Goal: Task Accomplishment & Management: Use online tool/utility

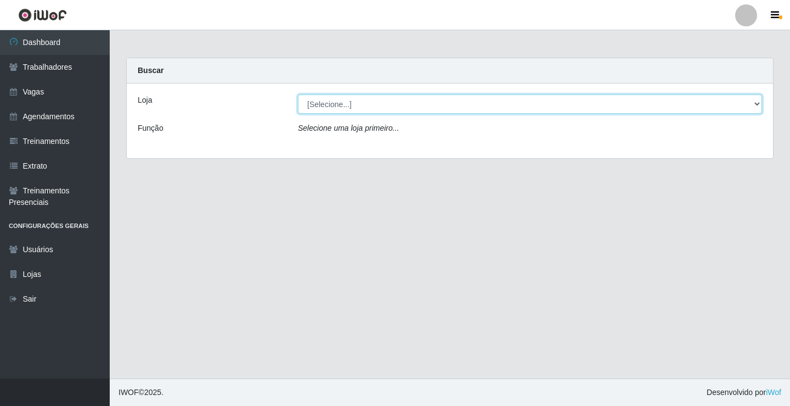
drag, startPoint x: 364, startPoint y: 105, endPoint x: 367, endPoint y: 113, distance: 8.2
click at [364, 106] on select "[Selecione...] Edilicya Supermercado" at bounding box center [530, 103] width 464 height 19
select select "460"
click at [298, 94] on select "[Selecione...] Edilicya Supermercado" at bounding box center [530, 103] width 464 height 19
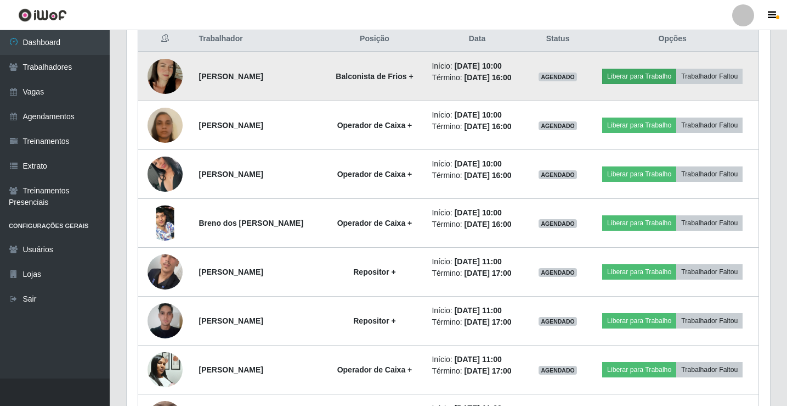
scroll to position [403, 0]
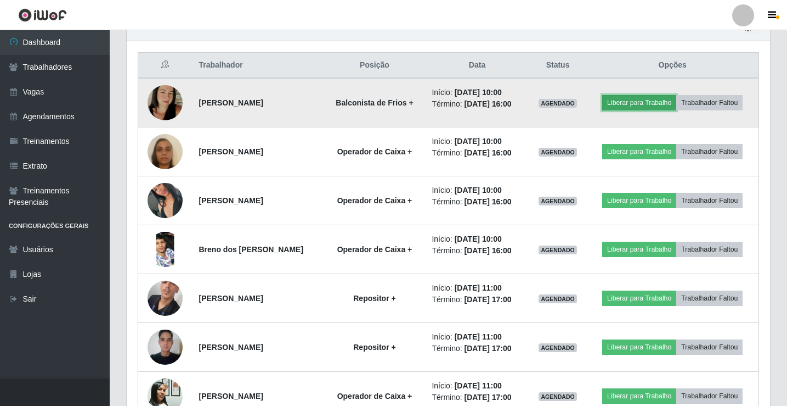
click at [622, 104] on button "Liberar para Trabalho" at bounding box center [640, 102] width 74 height 15
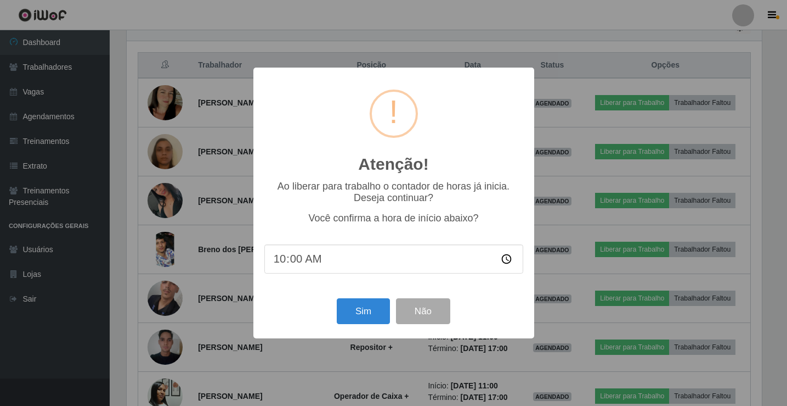
scroll to position [228, 638]
click at [352, 310] on button "Sim" at bounding box center [364, 311] width 53 height 26
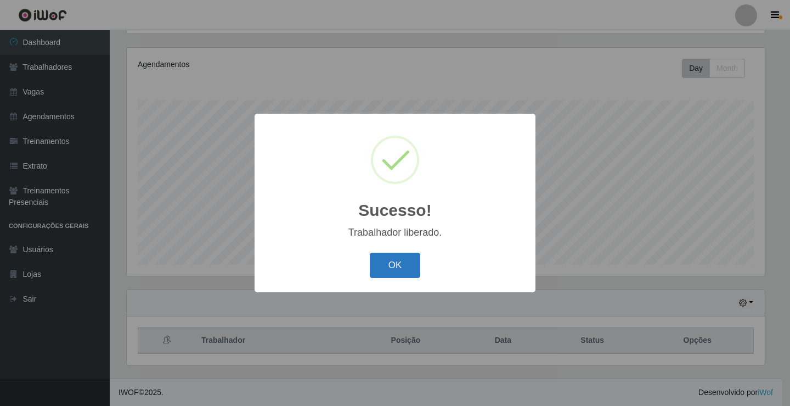
click at [397, 274] on button "OK" at bounding box center [395, 265] width 51 height 26
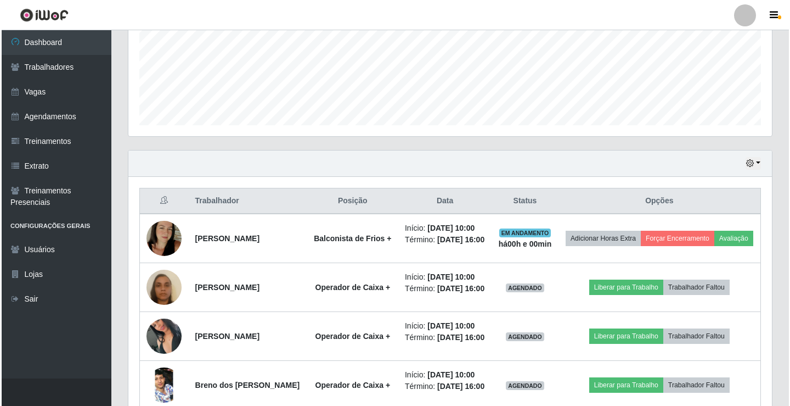
scroll to position [292, 0]
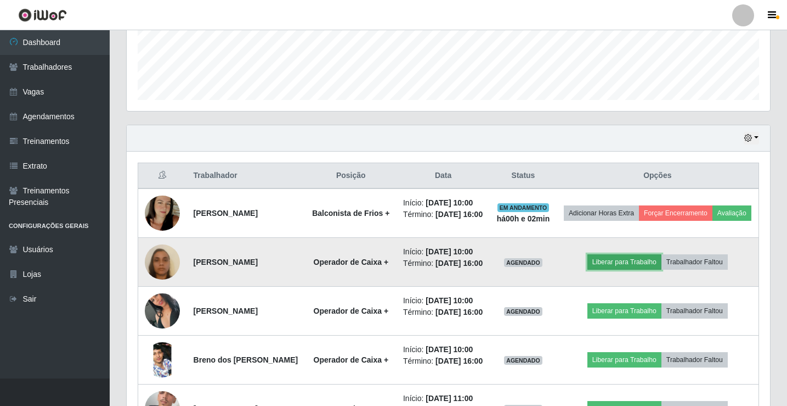
click at [633, 269] on button "Liberar para Trabalho" at bounding box center [625, 261] width 74 height 15
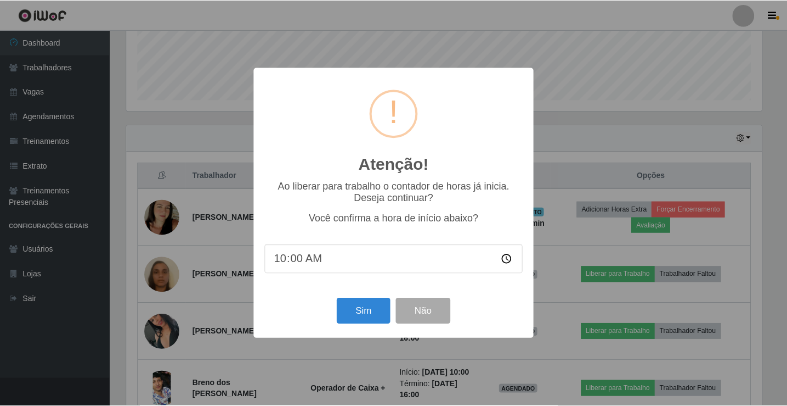
scroll to position [228, 638]
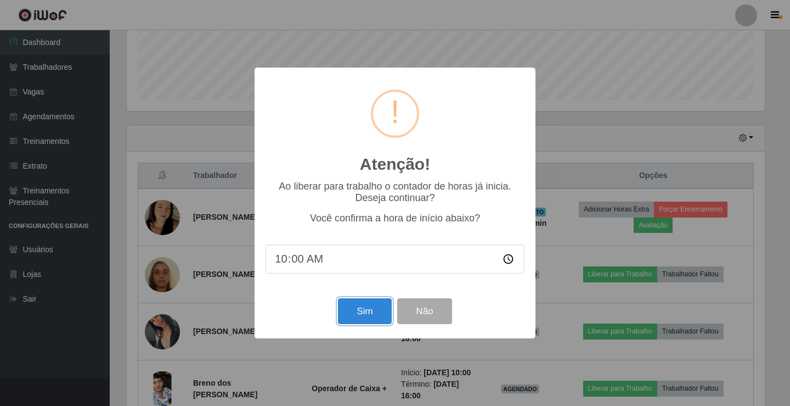
drag, startPoint x: 375, startPoint y: 316, endPoint x: 390, endPoint y: 305, distance: 18.1
click at [375, 315] on button "Sim" at bounding box center [364, 311] width 53 height 26
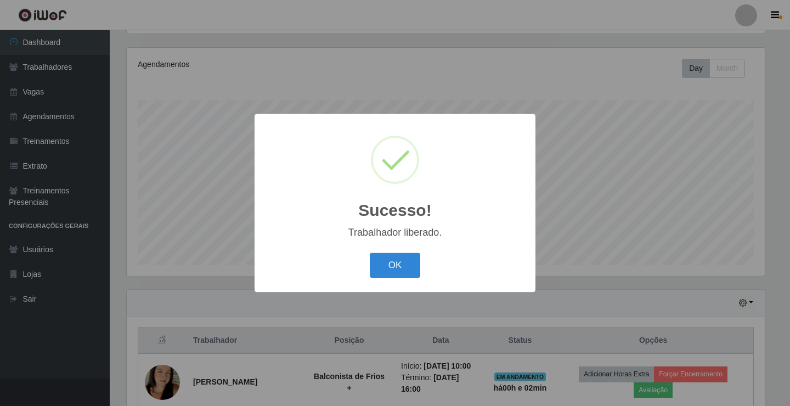
click at [402, 280] on div "OK Cancel" at bounding box center [395, 264] width 259 height 31
click at [406, 269] on button "OK" at bounding box center [395, 265] width 51 height 26
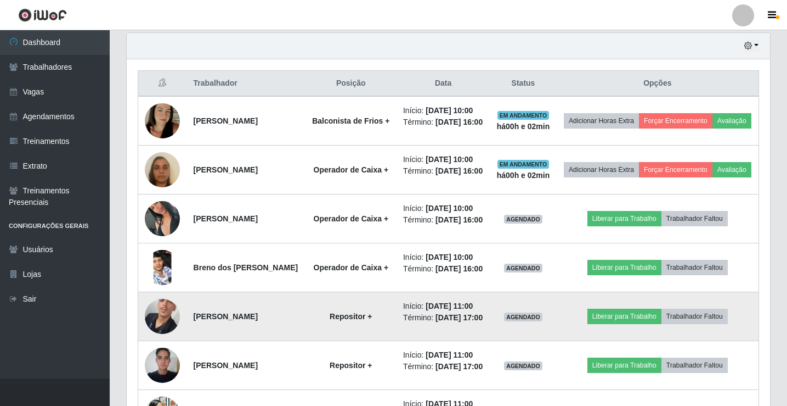
scroll to position [457, 0]
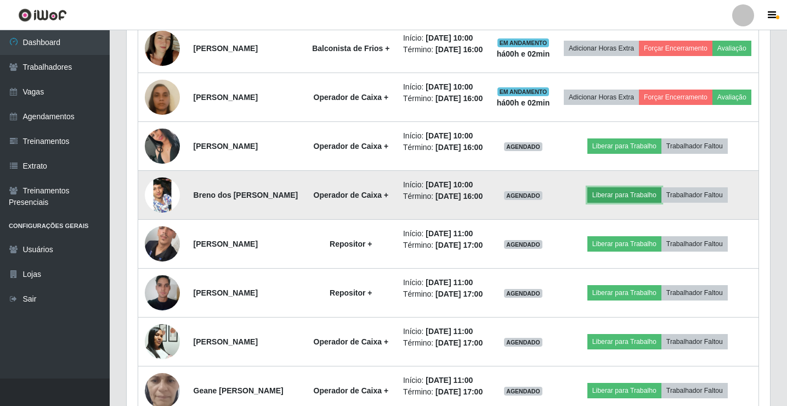
click at [604, 202] on button "Liberar para Trabalho" at bounding box center [625, 194] width 74 height 15
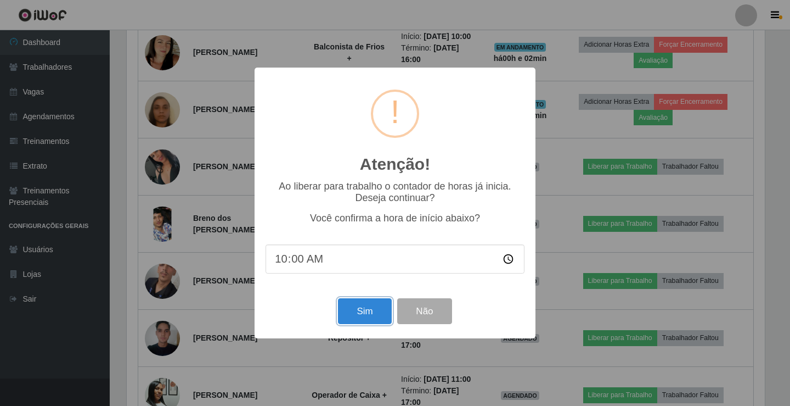
drag, startPoint x: 367, startPoint y: 313, endPoint x: 368, endPoint y: 299, distance: 13.8
click at [368, 313] on button "Sim" at bounding box center [364, 311] width 53 height 26
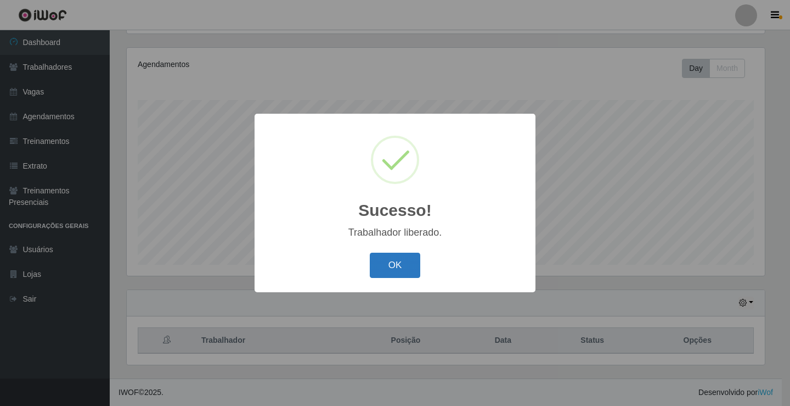
click at [387, 273] on button "OK" at bounding box center [395, 265] width 51 height 26
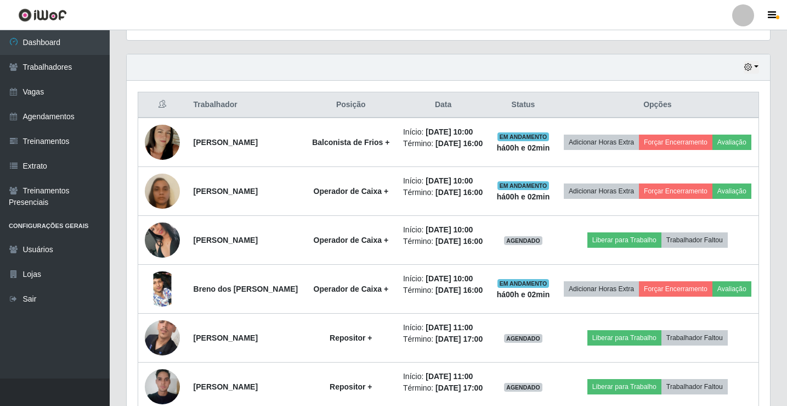
scroll to position [347, 0]
